Goal: Task Accomplishment & Management: Manage account settings

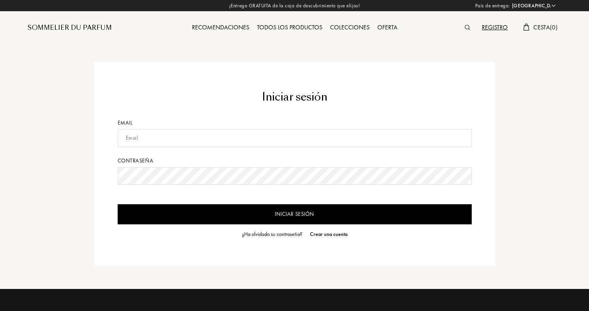
select select "ES"
click at [170, 142] on input "text" at bounding box center [295, 138] width 354 height 18
type input "[EMAIL_ADDRESS][DOMAIN_NAME]"
click at [248, 218] on input "Iniciar sesión" at bounding box center [295, 214] width 354 height 20
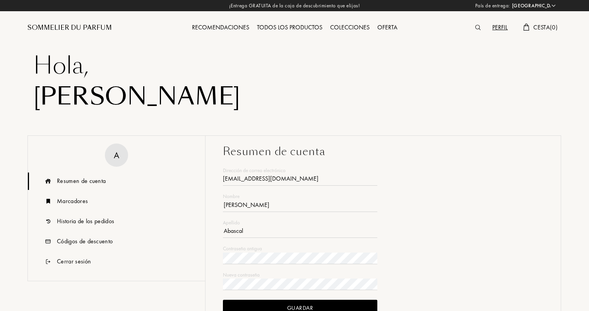
select select "ES"
click at [77, 220] on div "Historia de los pedidos" at bounding box center [85, 221] width 57 height 9
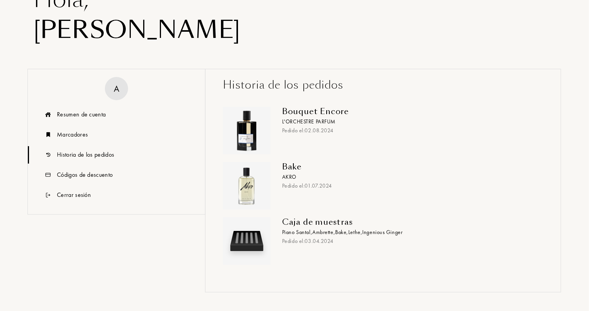
scroll to position [116, 0]
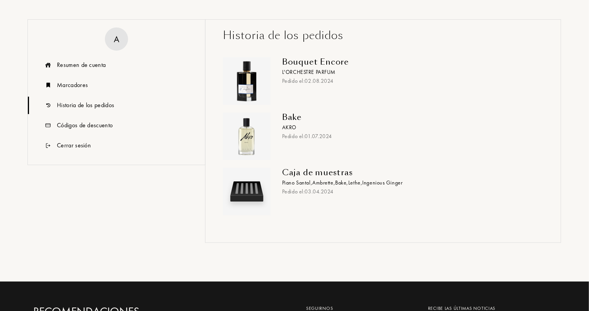
click at [293, 181] on span "Piano Santal ," at bounding box center [297, 182] width 30 height 7
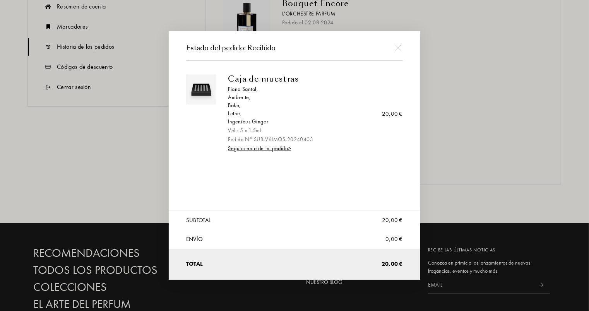
scroll to position [194, 0]
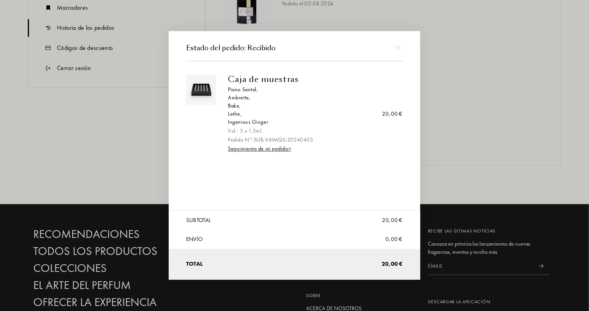
click at [395, 46] on img at bounding box center [398, 48] width 6 height 6
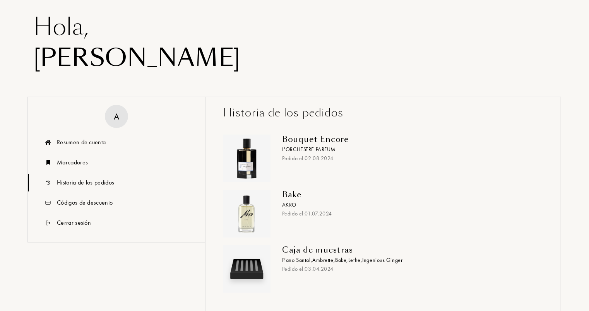
scroll to position [0, 0]
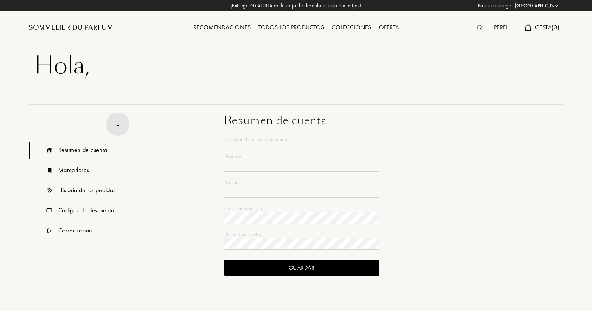
select select "ES"
type input "[PERSON_NAME]"
type input "Abascal"
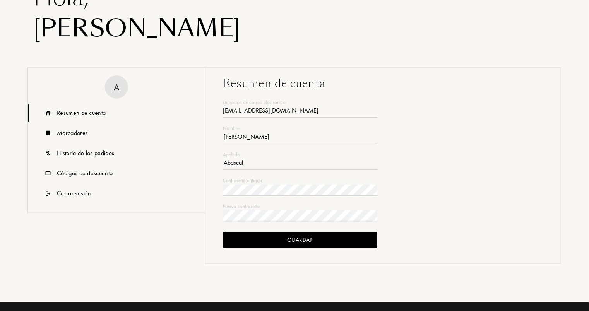
scroll to position [77, 0]
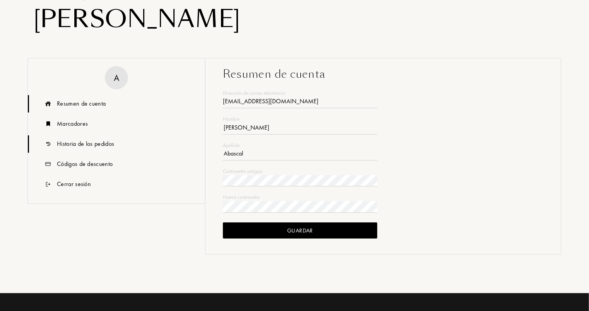
click at [90, 144] on div "Historia de los pedidos" at bounding box center [85, 143] width 57 height 9
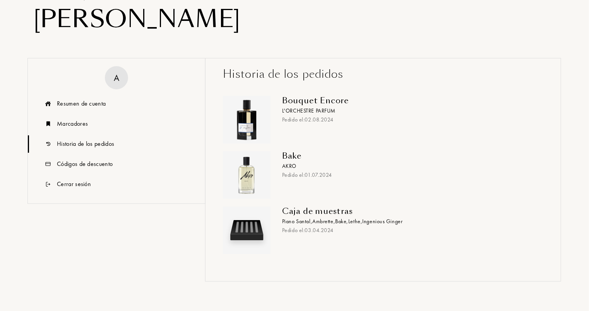
click at [259, 221] on img at bounding box center [247, 231] width 44 height 44
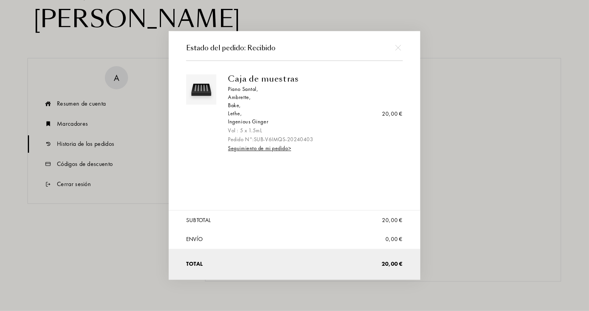
click at [248, 120] on div "Ingenious Ginger" at bounding box center [312, 122] width 169 height 8
drag, startPoint x: 247, startPoint y: 121, endPoint x: 361, endPoint y: 97, distance: 116.7
click at [361, 97] on div "Piano Santal , Ambrette , Bake , Lethe , Ingenious Ginger" at bounding box center [312, 106] width 169 height 41
drag, startPoint x: 361, startPoint y: 97, endPoint x: 339, endPoint y: 50, distance: 52.0
click at [339, 50] on div "Estado del pedido: Recibido" at bounding box center [294, 48] width 217 height 10
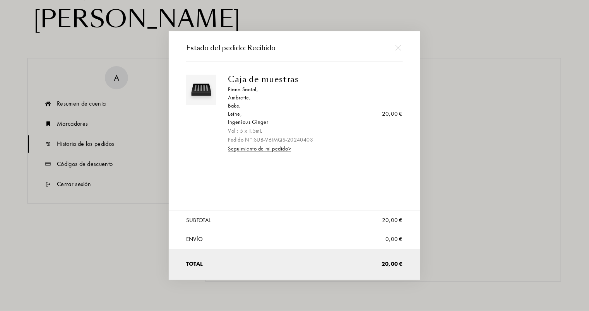
click at [401, 48] on div at bounding box center [398, 47] width 17 height 17
